Goal: Information Seeking & Learning: Find specific fact

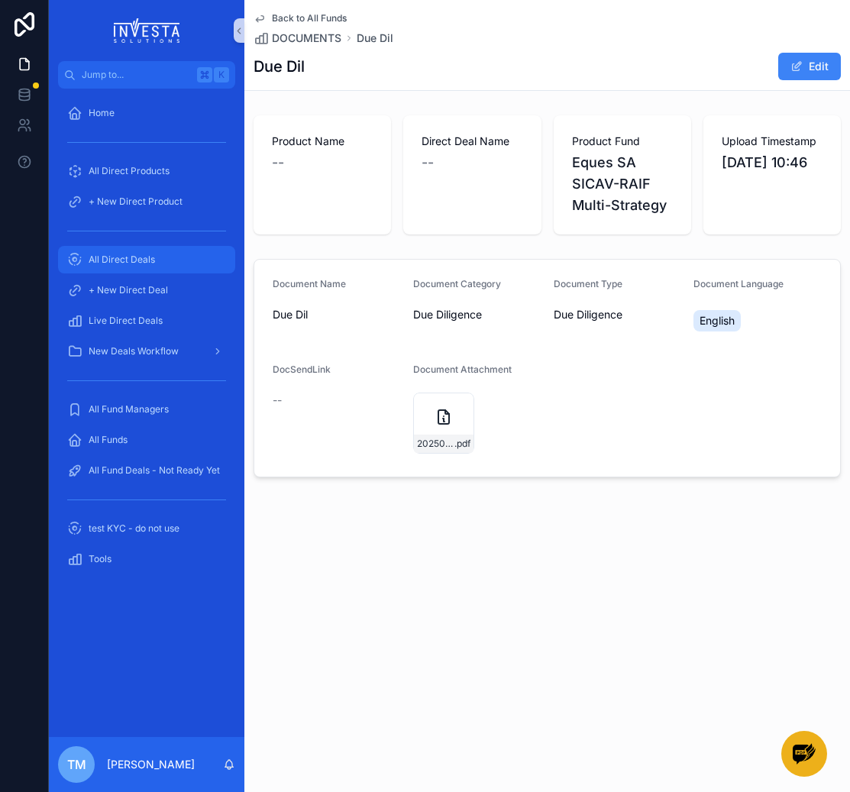
click at [156, 254] on div "All Direct Deals" at bounding box center [146, 260] width 159 height 24
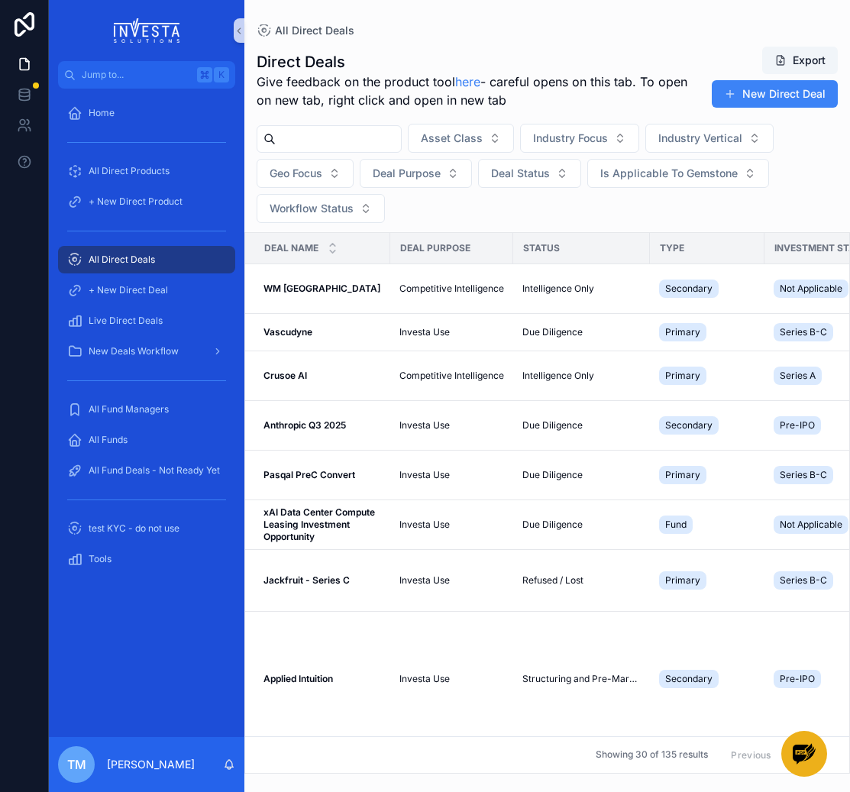
click at [364, 138] on input "scrollable content" at bounding box center [338, 138] width 125 height 21
type input "*******"
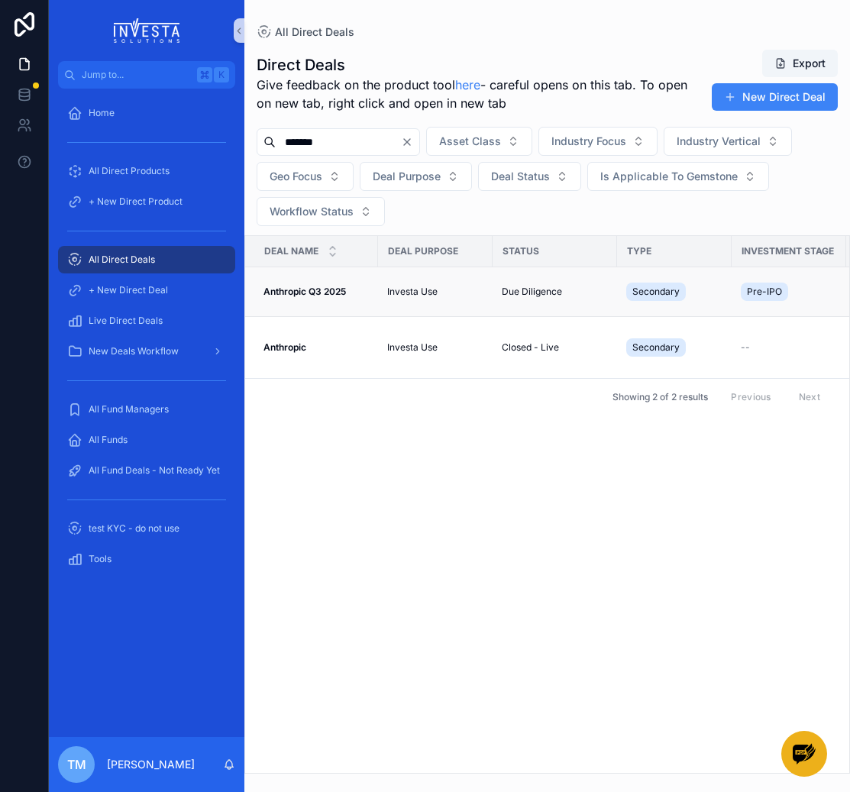
click at [295, 300] on td "Anthropic Q3 2025 Anthropic Q3 2025" at bounding box center [311, 292] width 133 height 50
click at [302, 293] on strong "Anthropic Q3 2025" at bounding box center [305, 291] width 83 height 11
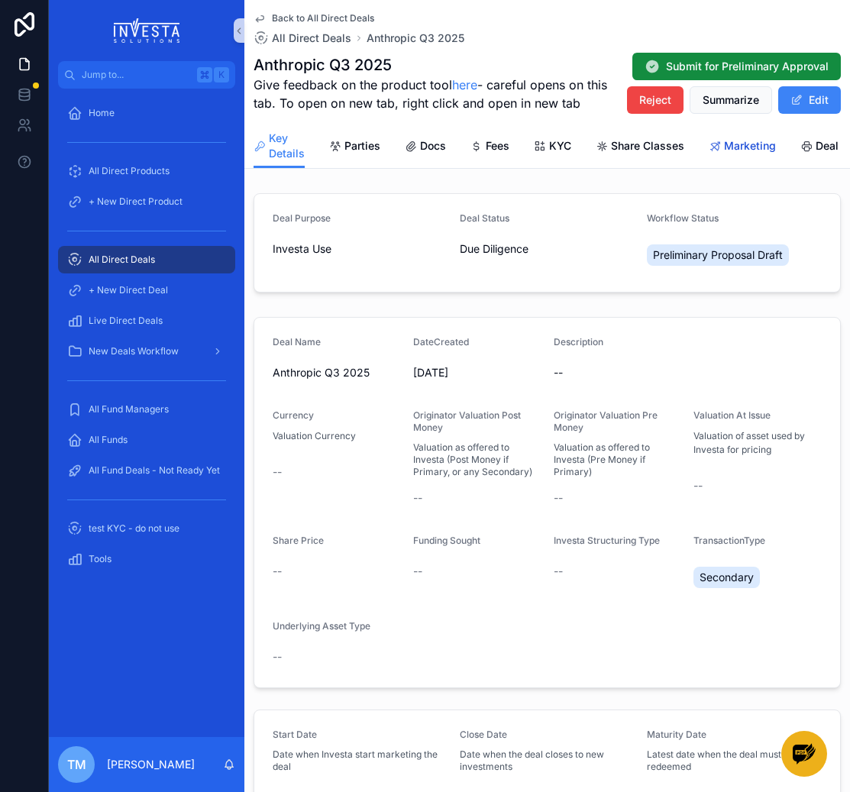
click at [725, 144] on span "Marketing" at bounding box center [750, 145] width 52 height 15
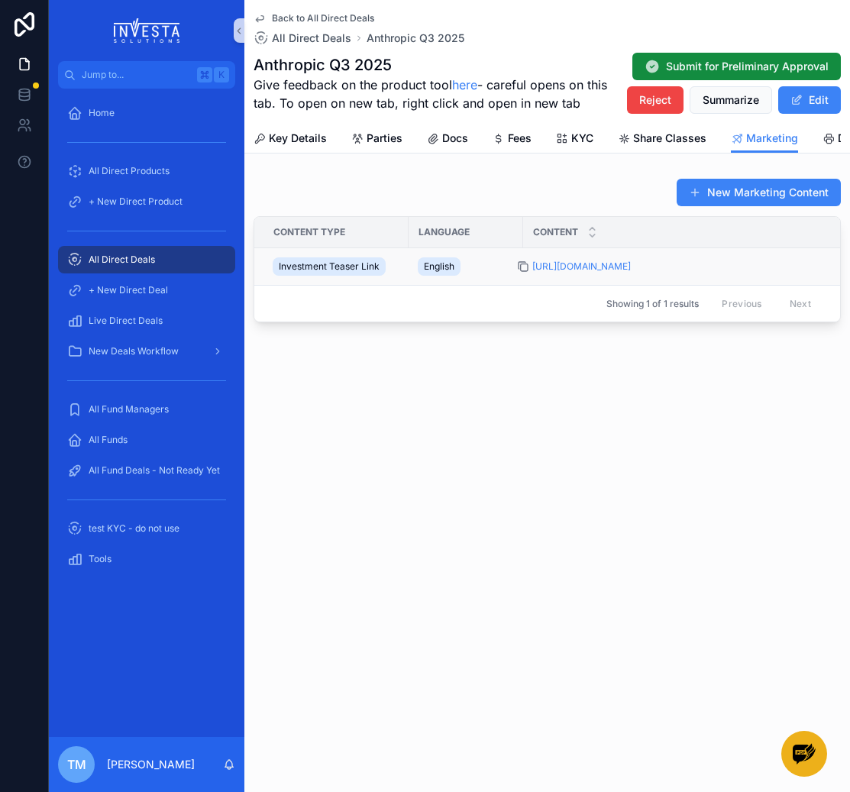
click at [523, 267] on icon "scrollable content" at bounding box center [523, 267] width 12 height 12
